Goal: Transaction & Acquisition: Download file/media

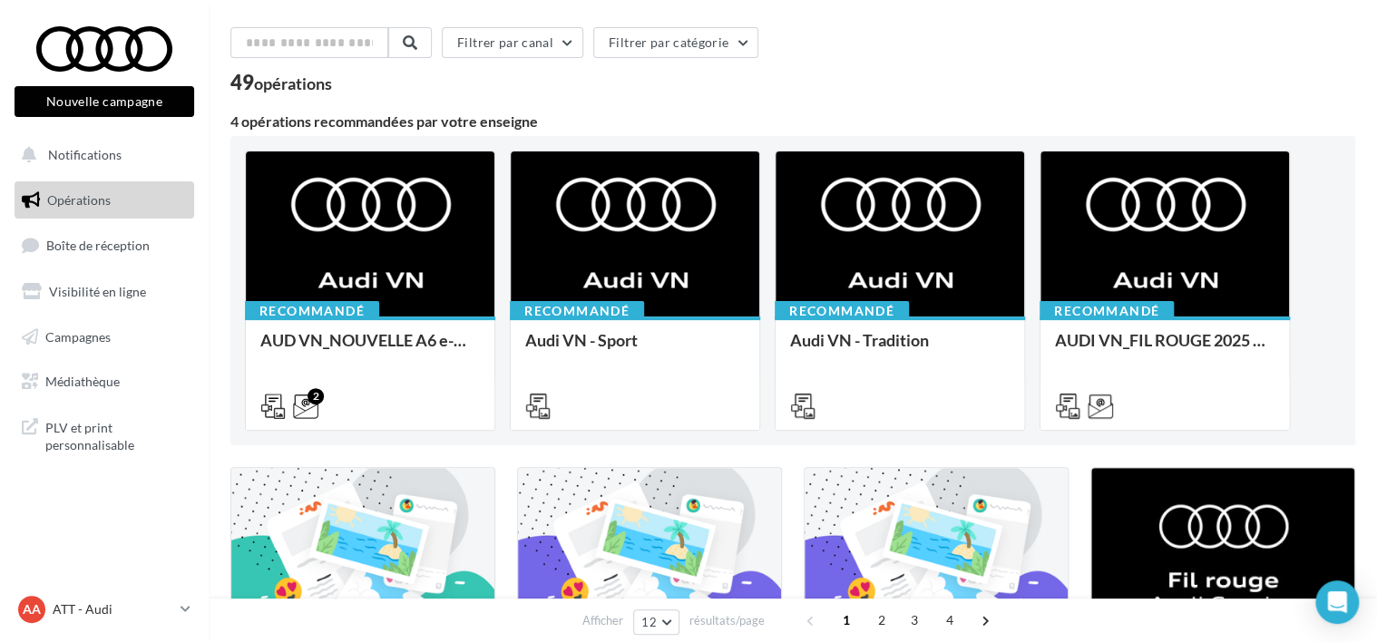
scroll to position [91, 0]
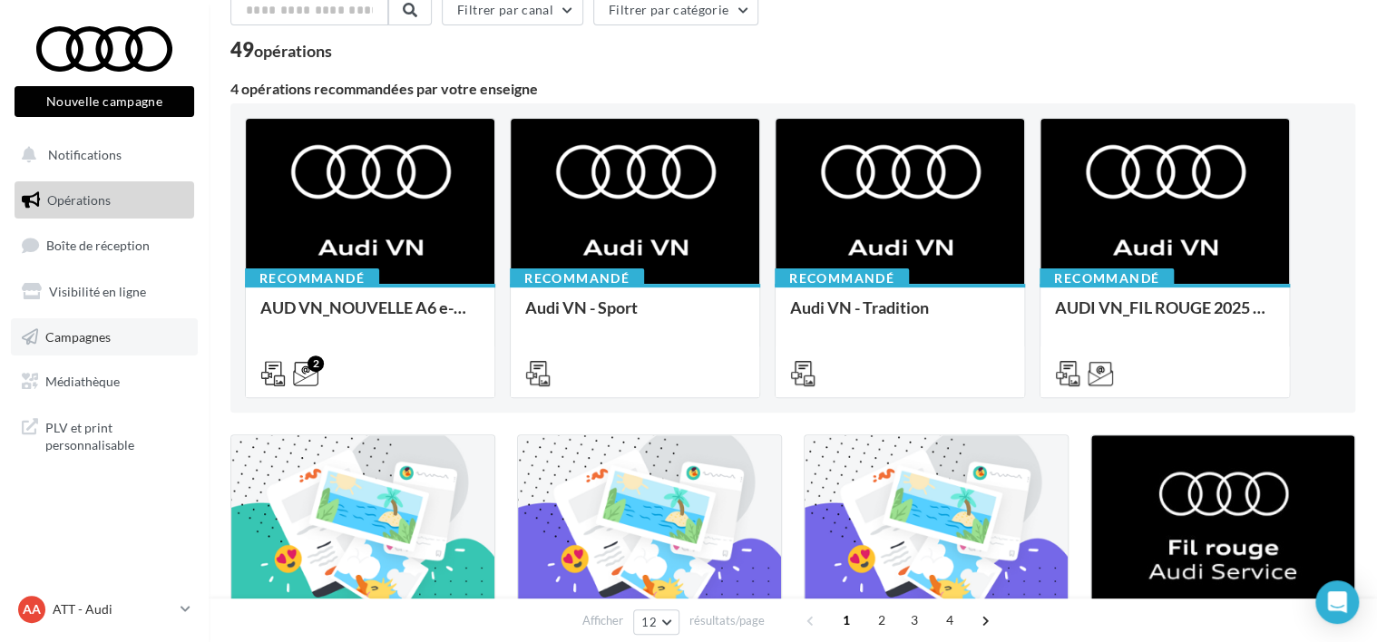
click at [177, 351] on link "Campagnes" at bounding box center [104, 337] width 187 height 38
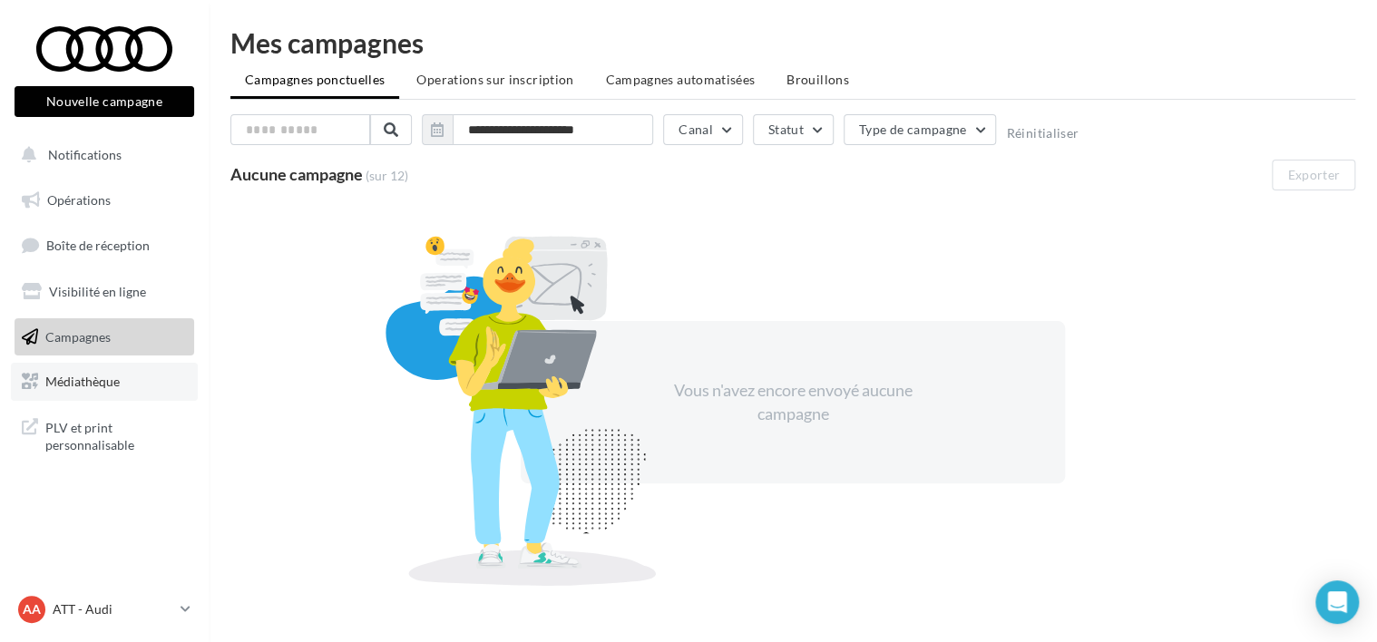
click at [80, 394] on link "Médiathèque" at bounding box center [104, 382] width 187 height 38
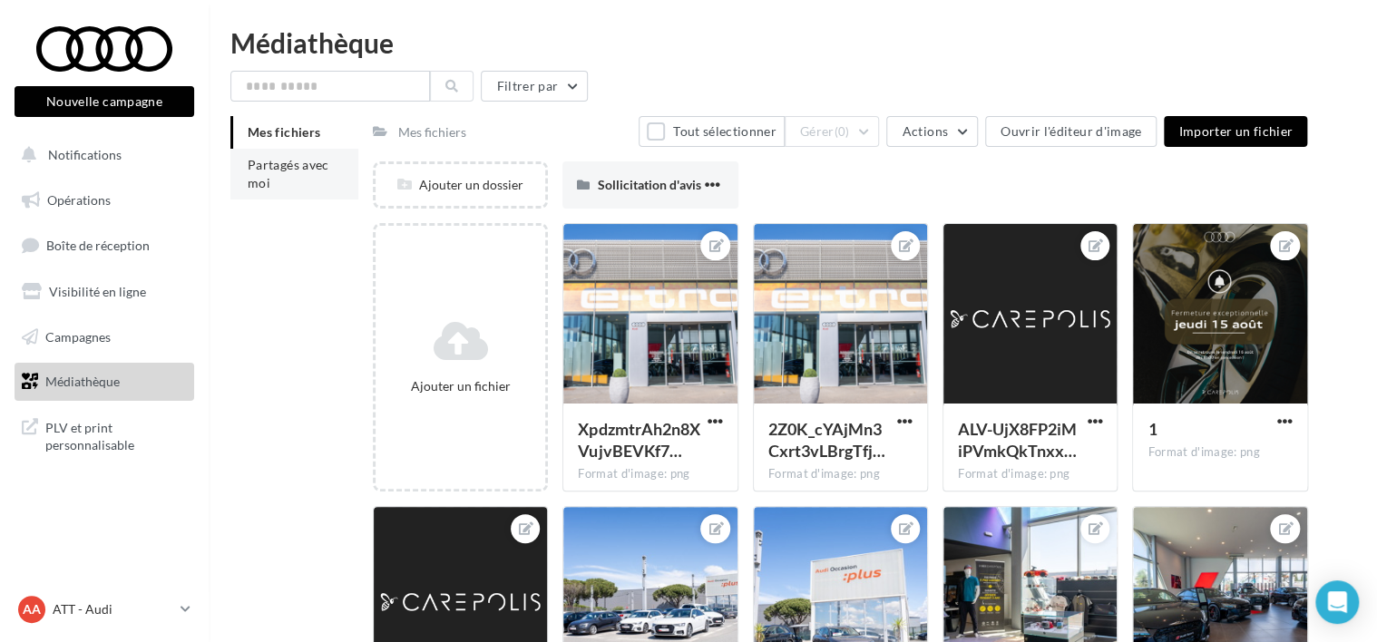
click at [319, 163] on span "Partagés avec moi" at bounding box center [289, 174] width 82 height 34
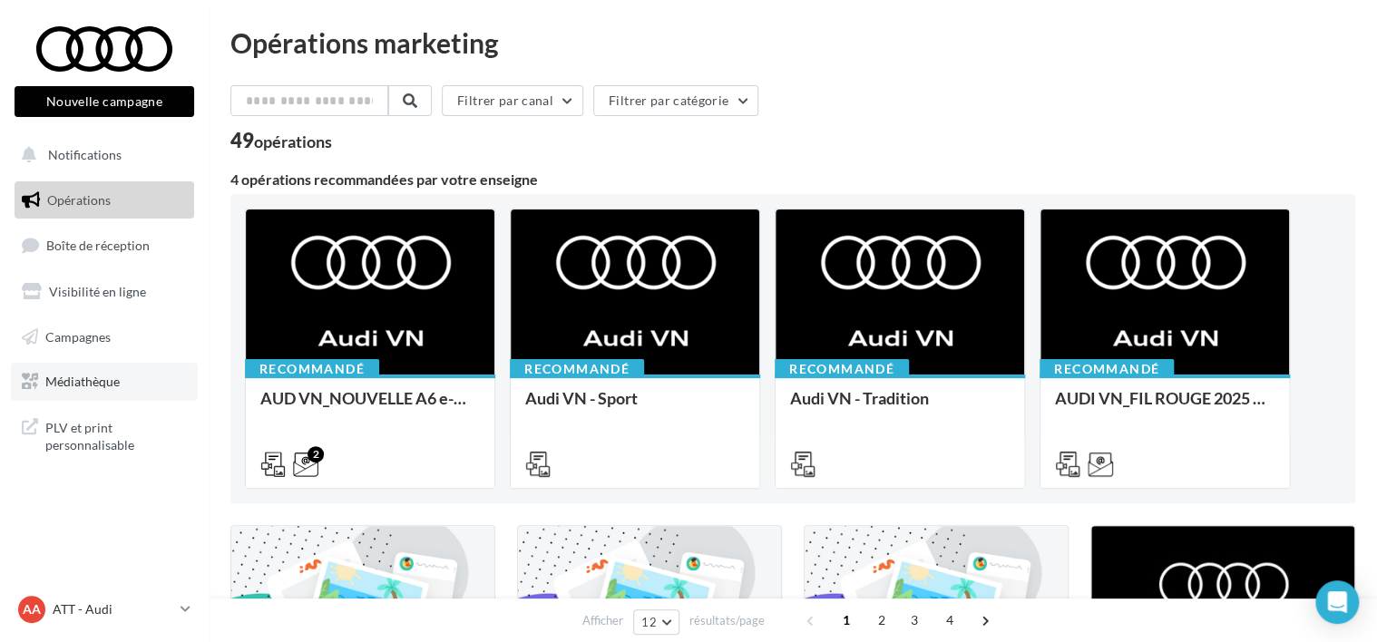
click at [131, 381] on link "Médiathèque" at bounding box center [104, 382] width 187 height 38
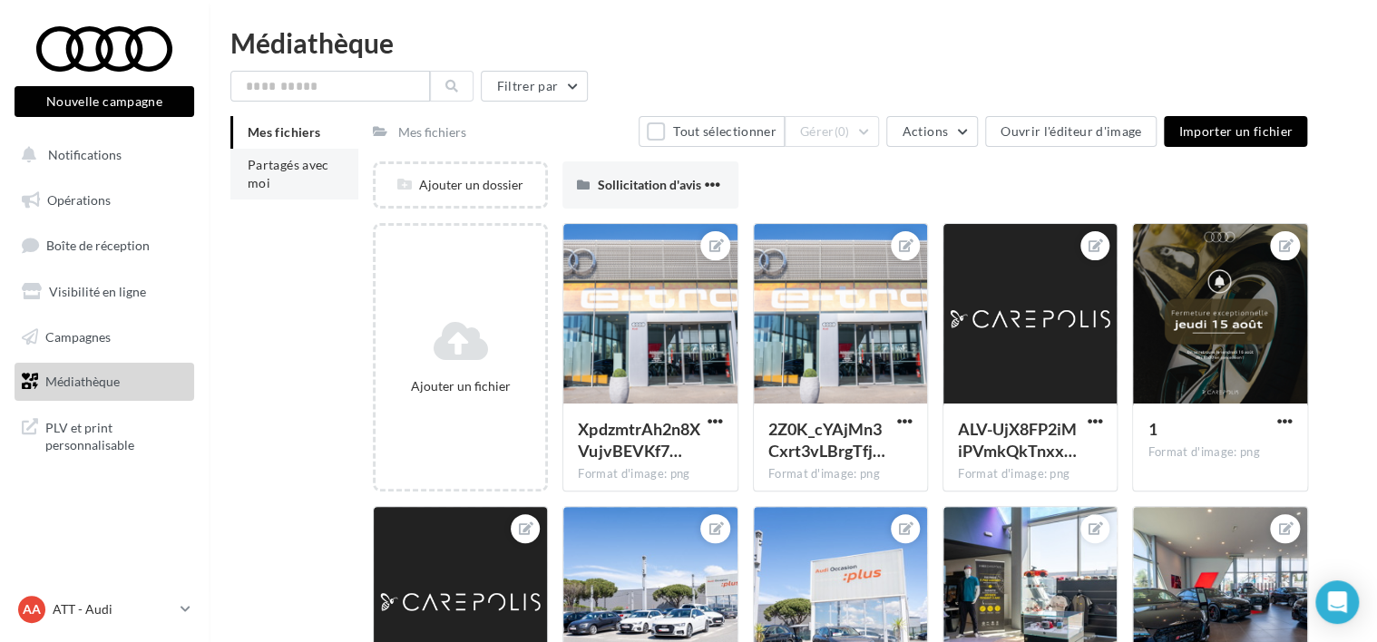
click at [288, 196] on div "Mes fichiers Partagés avec moi" at bounding box center [301, 165] width 142 height 98
click at [293, 178] on li "Partagés avec moi" at bounding box center [294, 174] width 128 height 51
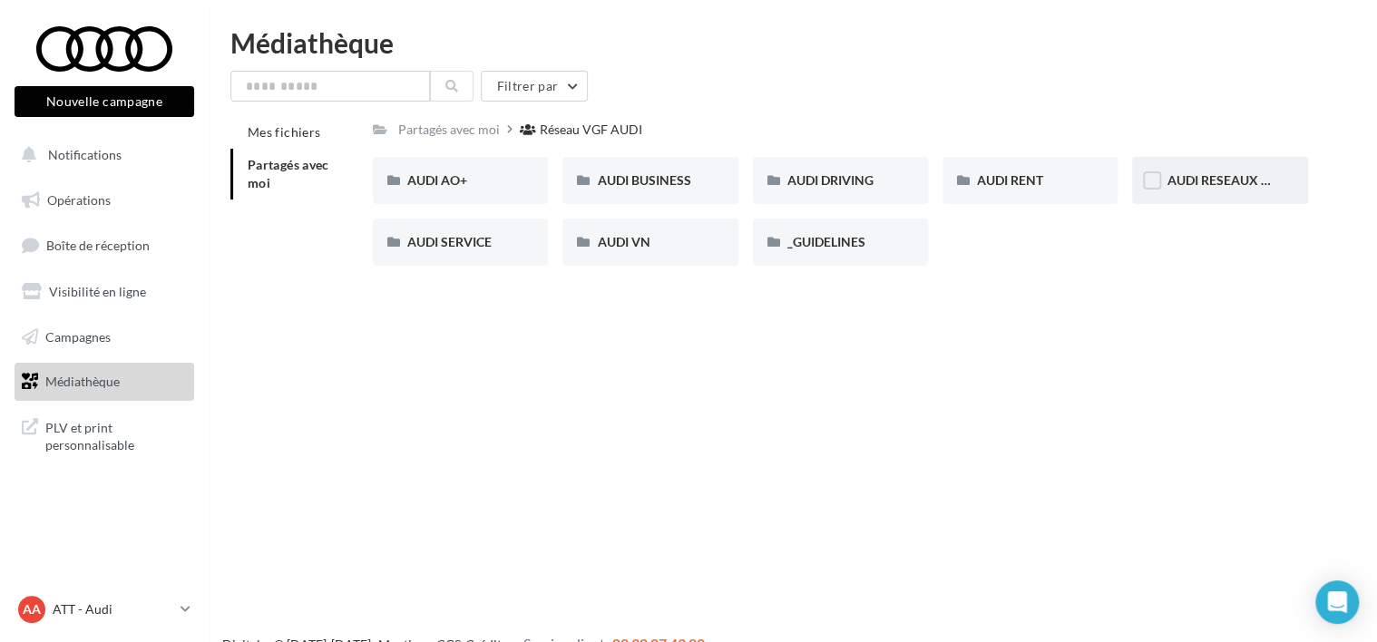
drag, startPoint x: 1192, startPoint y: 206, endPoint x: 1193, endPoint y: 196, distance: 10.1
click at [1193, 196] on div "AUDI AO+ AUDI AO+ AUDI BUSINESS AUDI BUSINESS AUDI DRIVING AUDI DRIVING AUDI RE…" at bounding box center [847, 218] width 949 height 123
click at [1195, 194] on div "AUDI RESEAUX SOCIAUX" at bounding box center [1219, 180] width 175 height 47
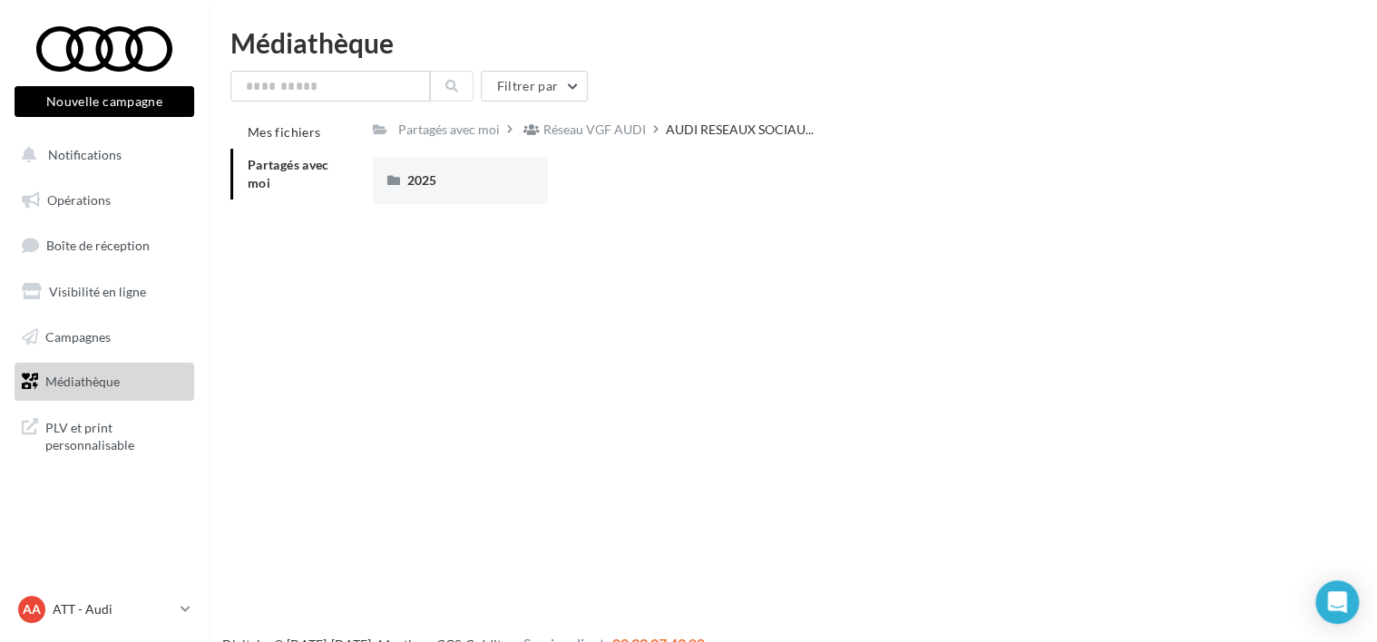
click at [479, 207] on div "2025 2025" at bounding box center [847, 188] width 949 height 62
click at [487, 185] on div "2025" at bounding box center [460, 180] width 106 height 18
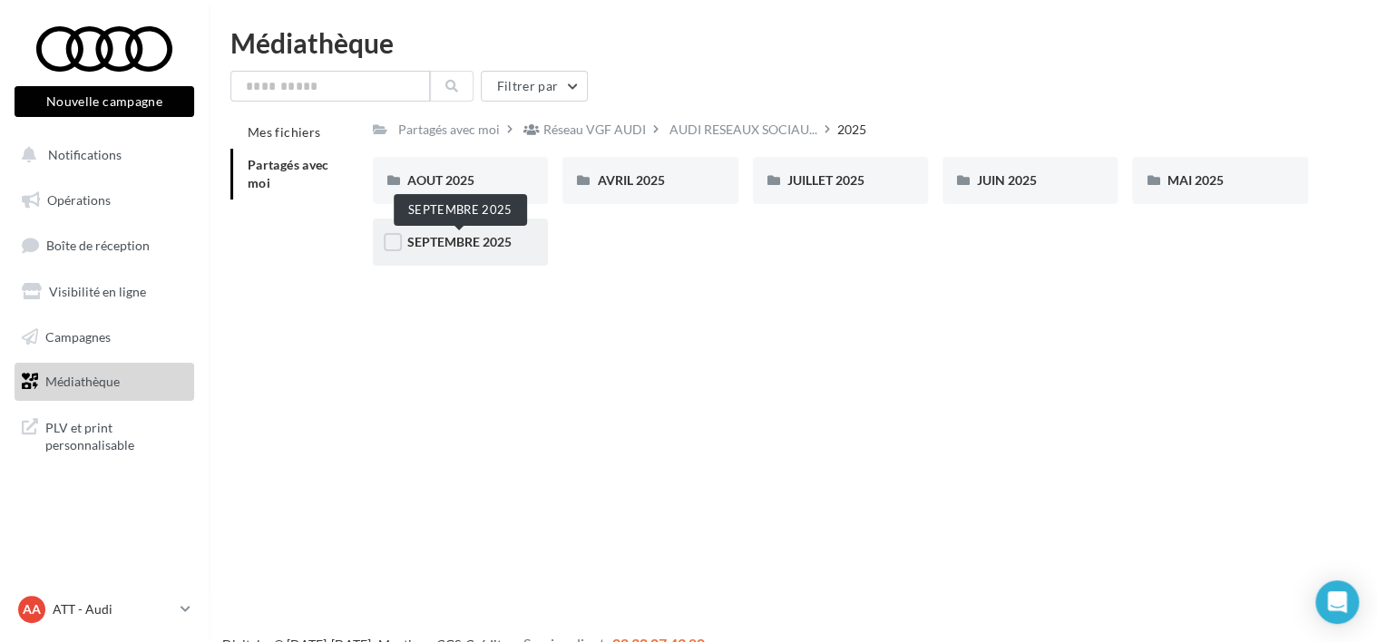
click at [487, 247] on span "SEPTEMBRE 2025" at bounding box center [459, 241] width 104 height 15
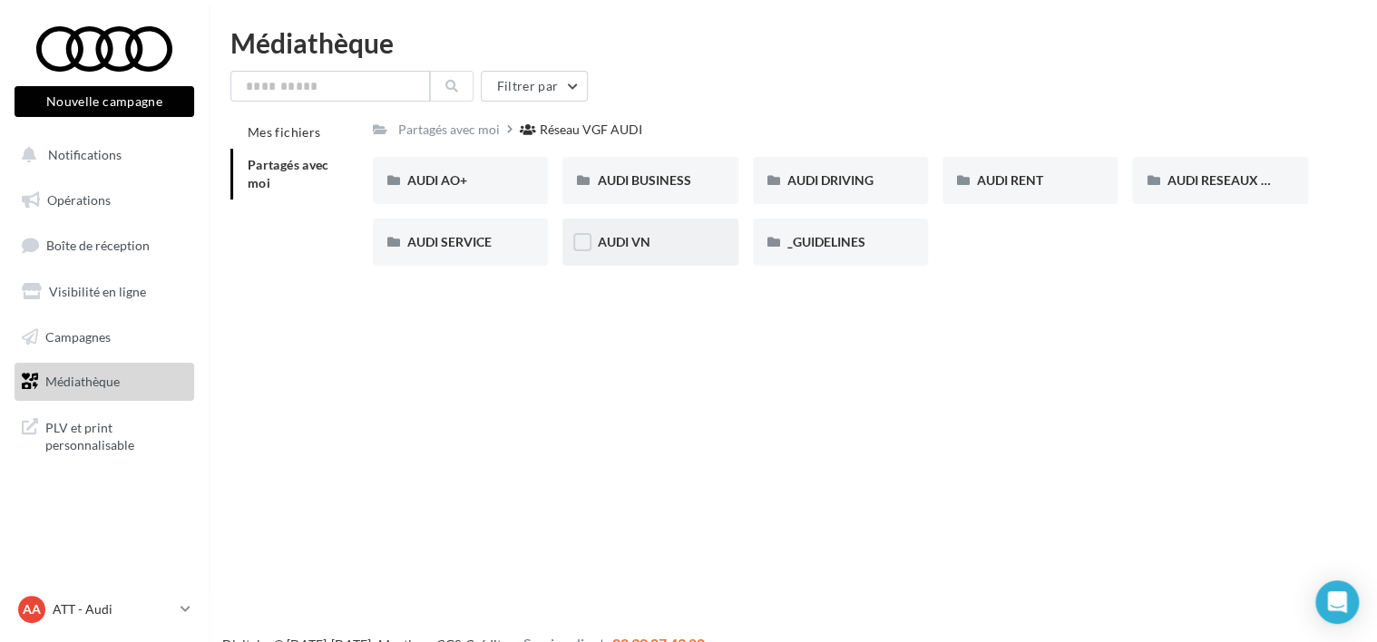
click at [677, 233] on div "AUDI VN" at bounding box center [650, 242] width 106 height 18
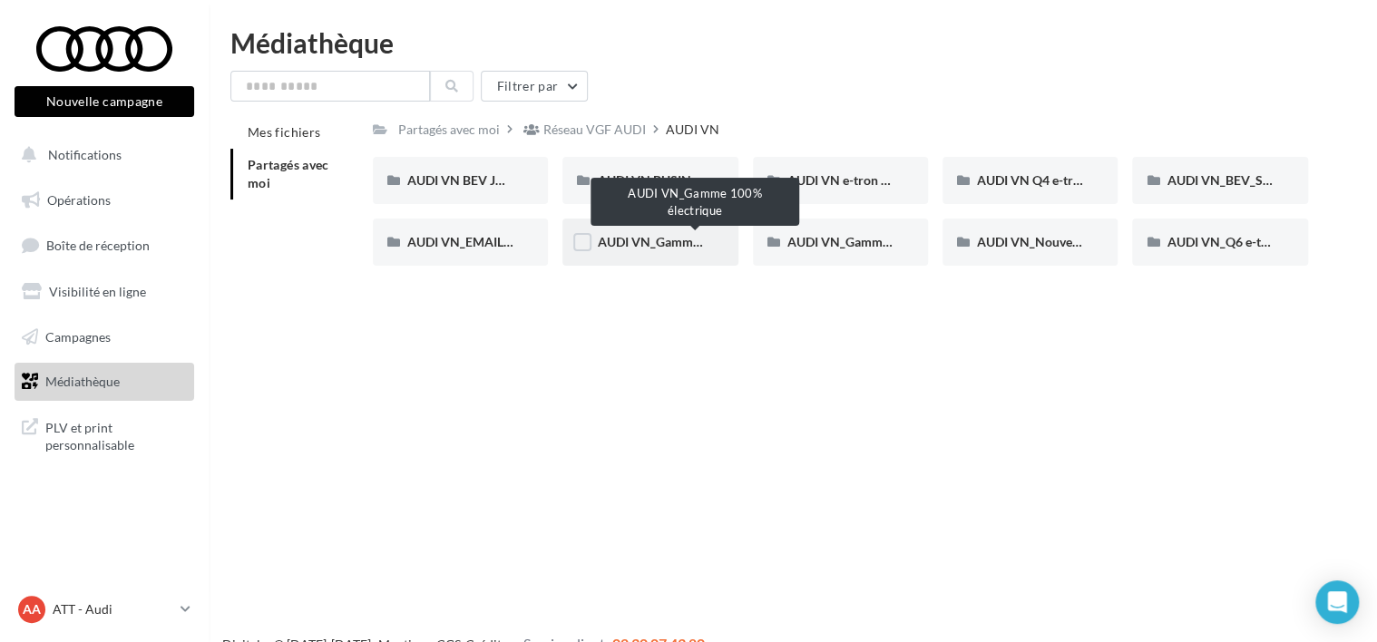
click at [664, 236] on span "AUDI VN_Gamme 100% électrique" at bounding box center [695, 241] width 196 height 15
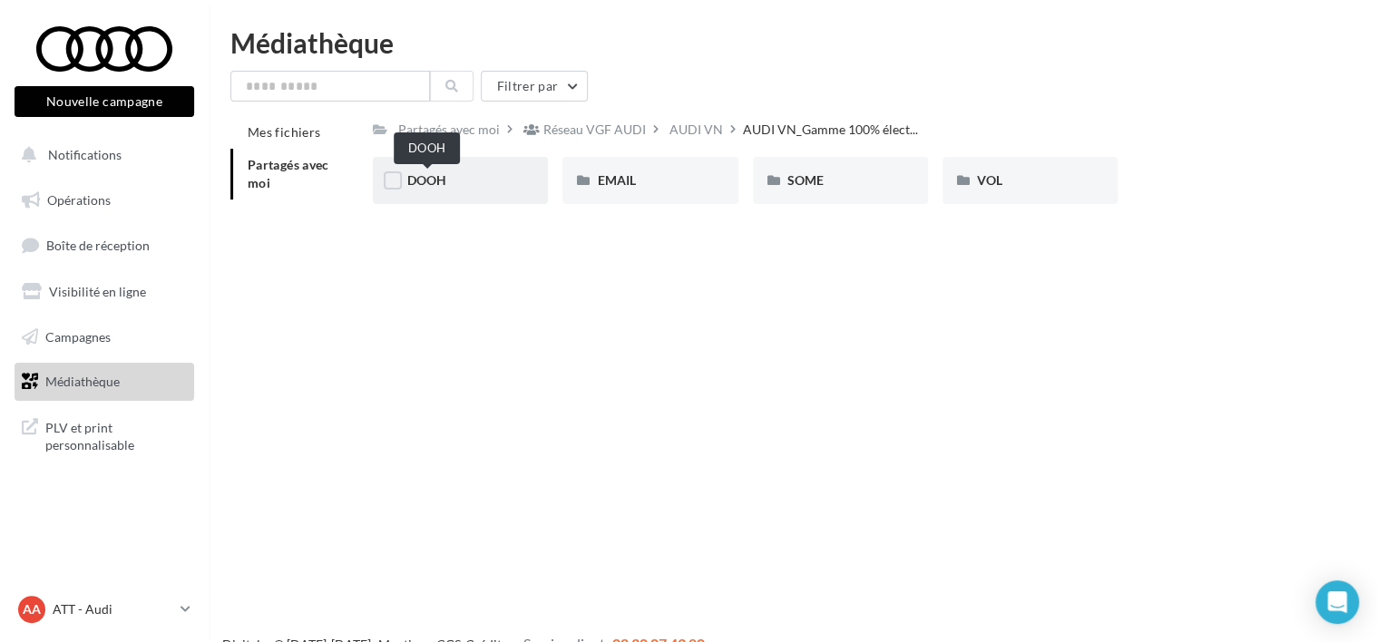
click at [439, 185] on span "DOOH" at bounding box center [426, 179] width 39 height 15
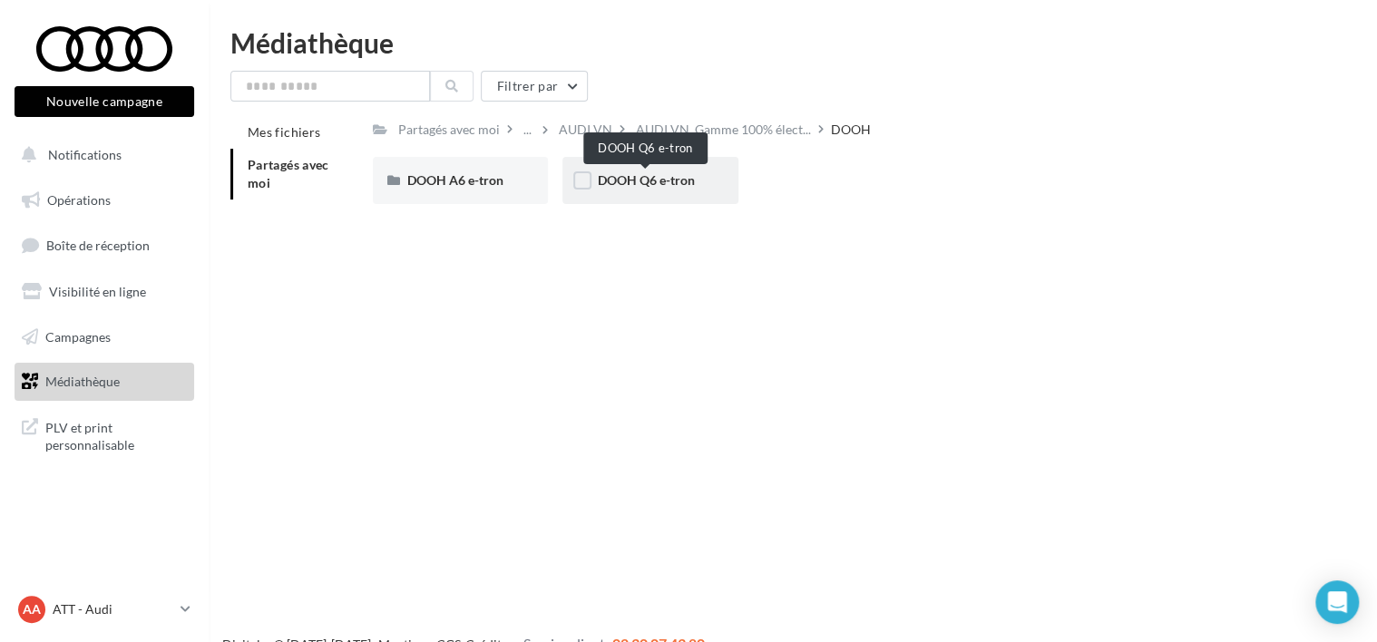
click at [618, 183] on span "DOOH Q6 e-tron" at bounding box center [645, 179] width 97 height 15
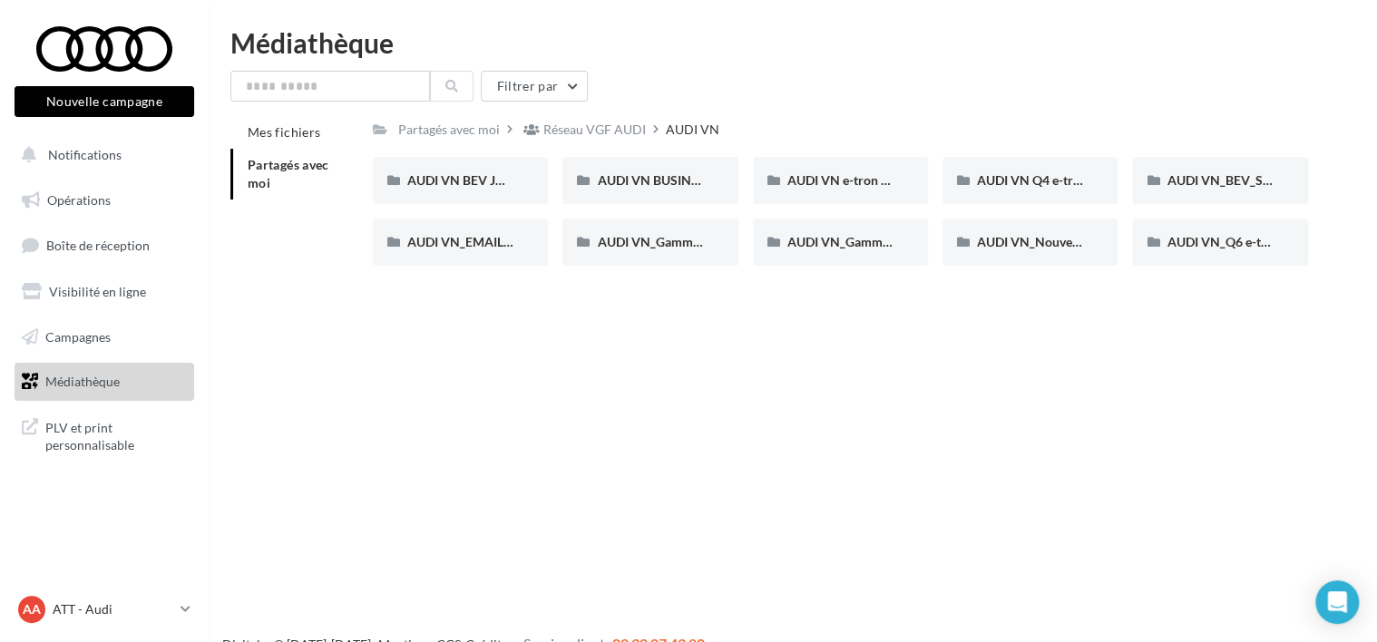
click at [131, 382] on link "Médiathèque" at bounding box center [104, 382] width 187 height 38
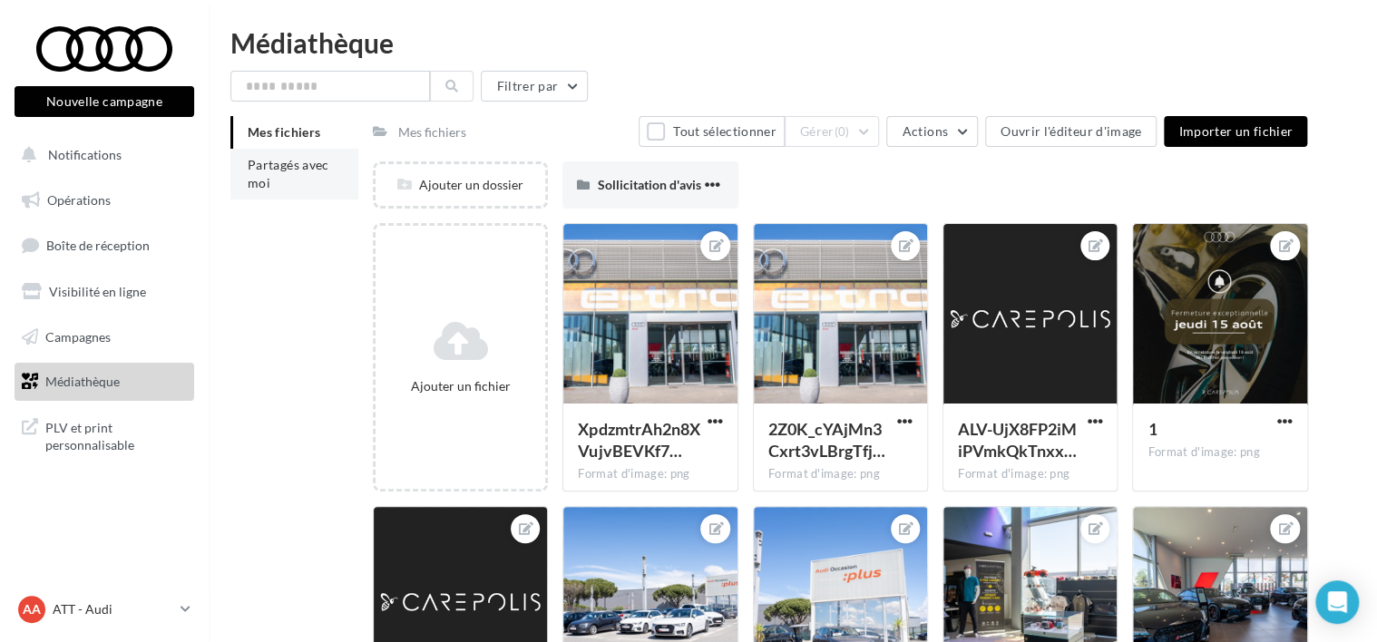
click at [272, 187] on li "Partagés avec moi" at bounding box center [294, 174] width 128 height 51
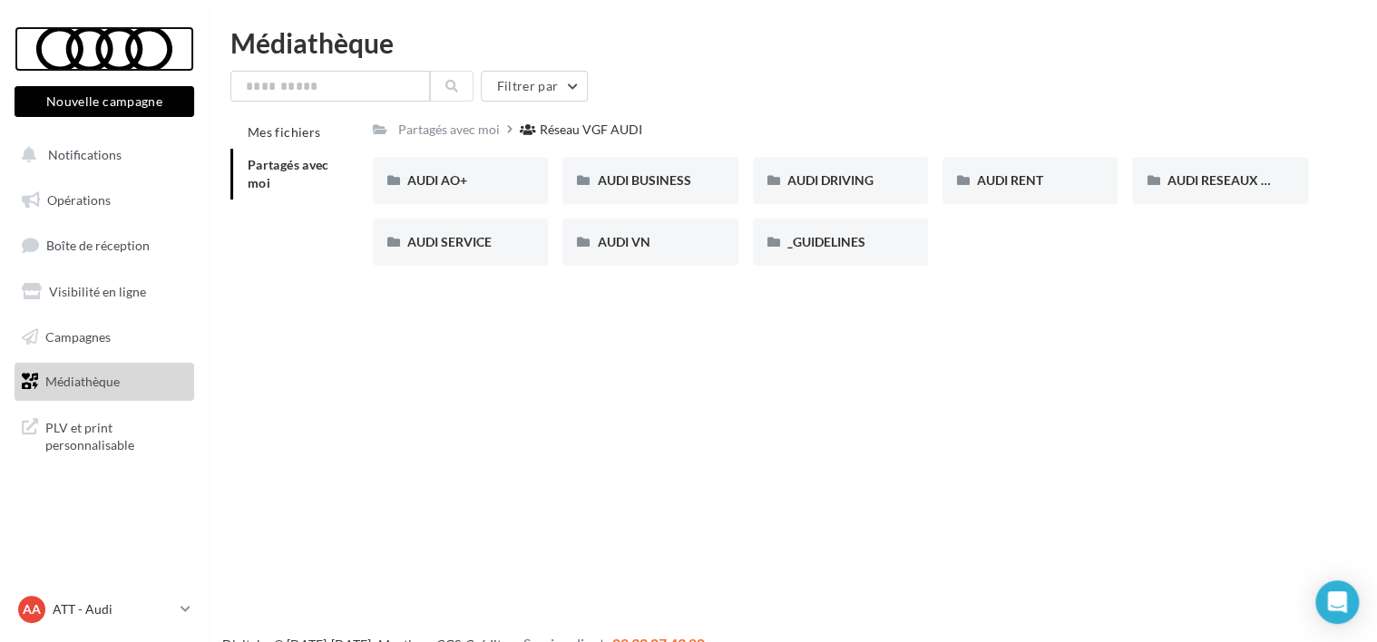
click at [126, 54] on div at bounding box center [104, 48] width 145 height 45
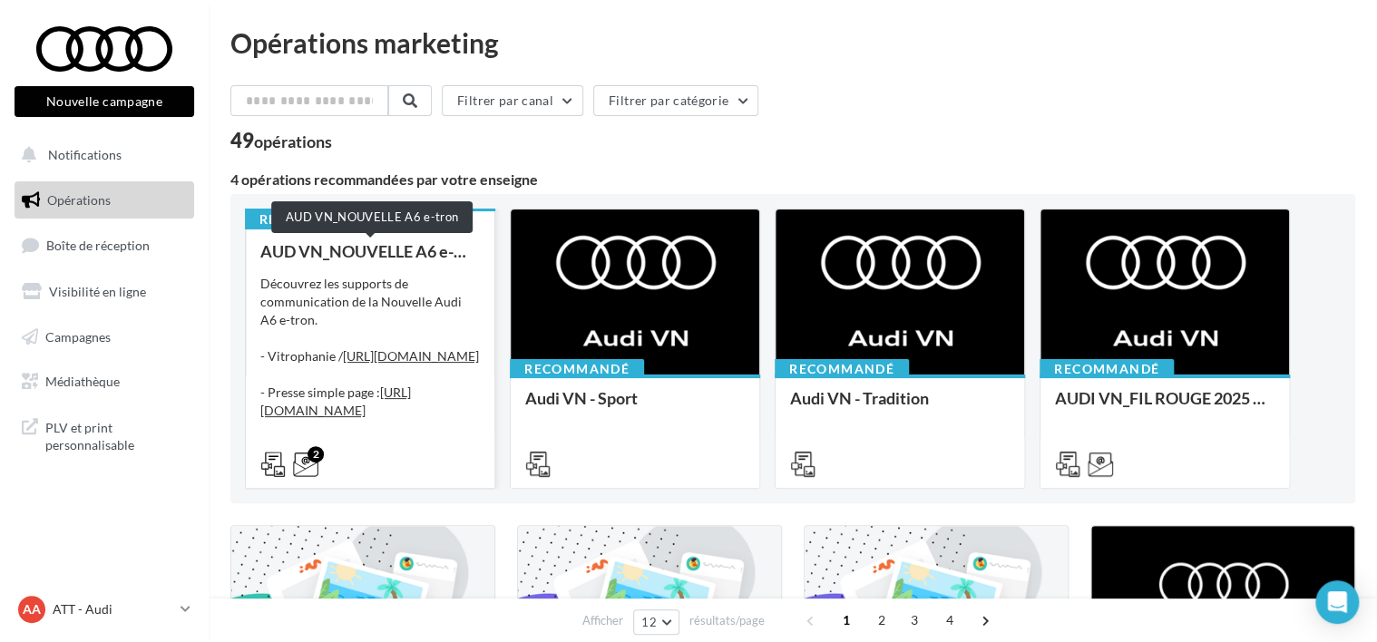
click at [376, 258] on div "AUD VN_NOUVELLE A6 e-tron" at bounding box center [369, 251] width 219 height 18
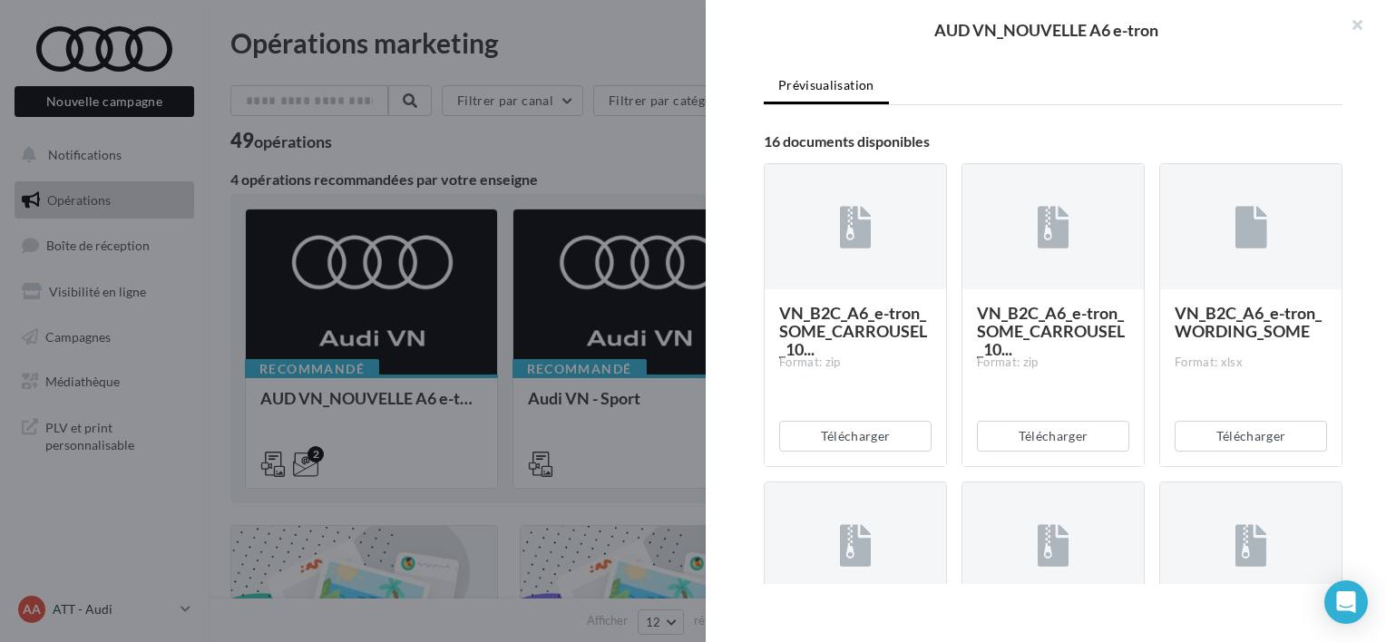
scroll to position [544, 0]
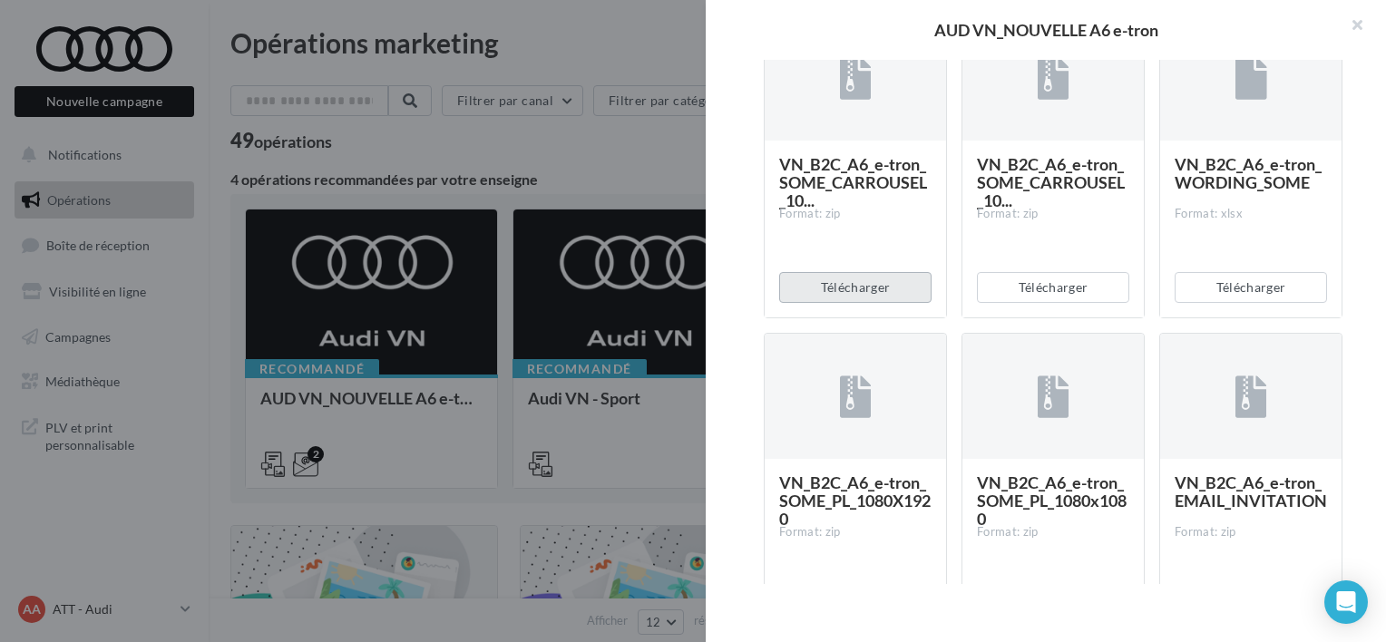
click at [881, 303] on button "Télécharger" at bounding box center [855, 287] width 152 height 31
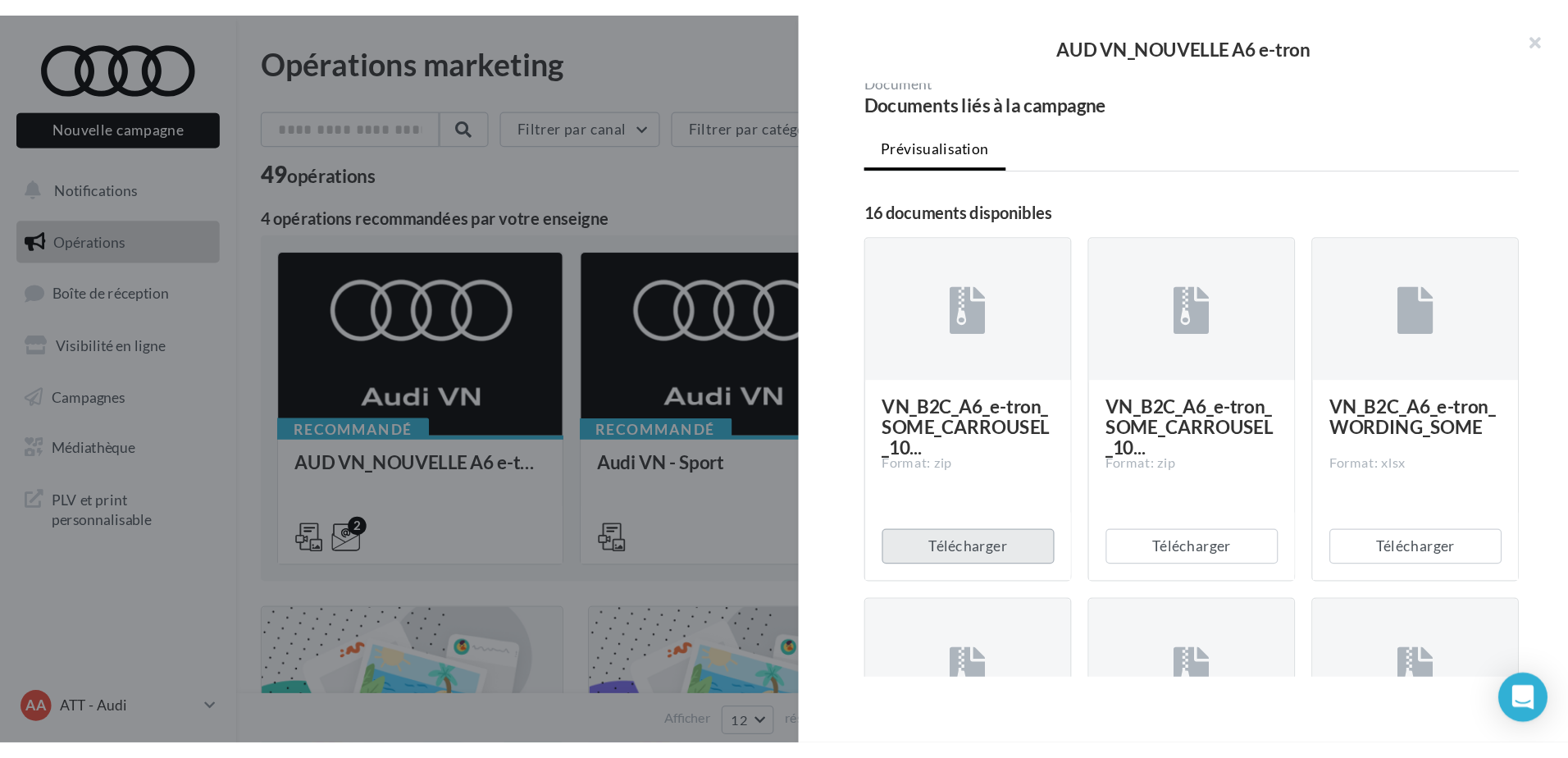
scroll to position [328, 0]
